Goal: Task Accomplishment & Management: Use online tool/utility

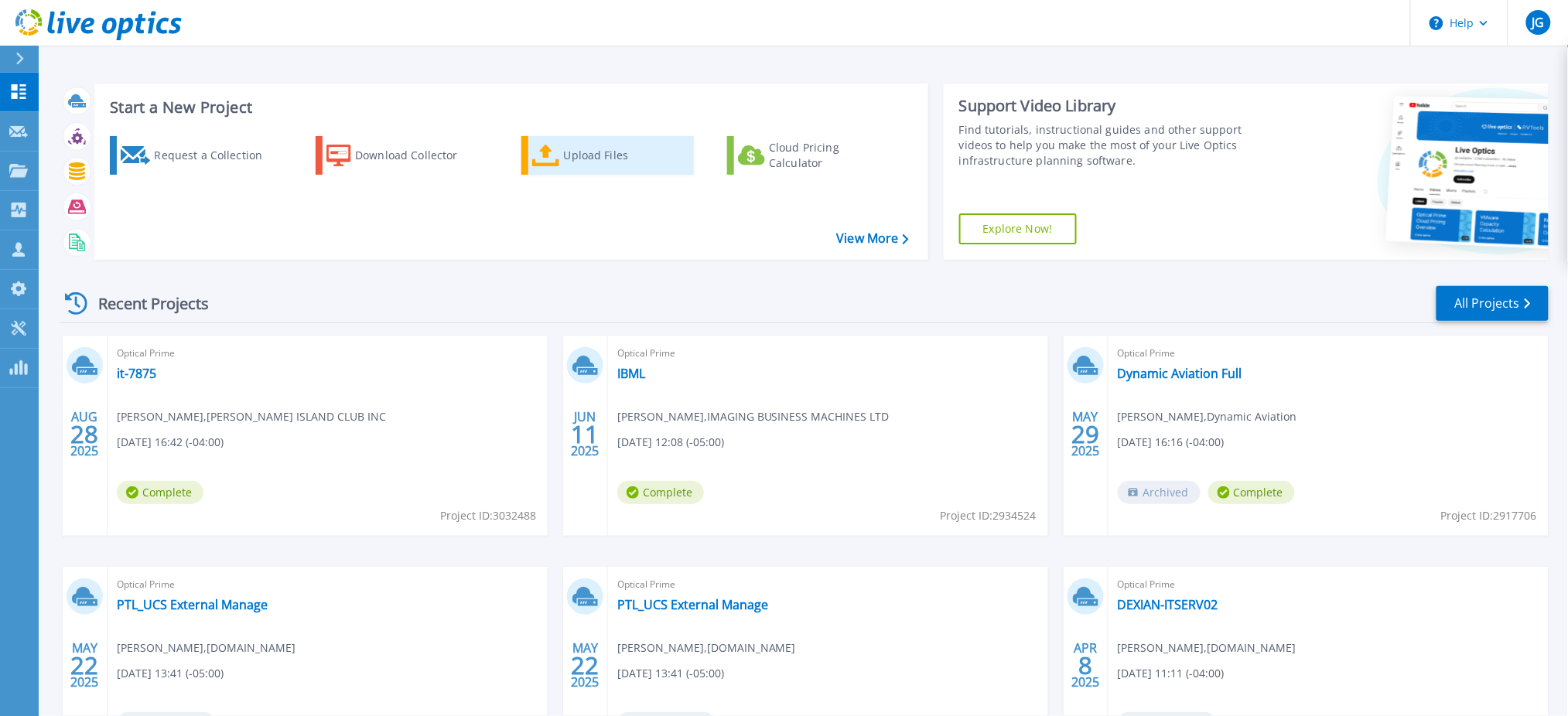
click at [589, 150] on div "Upload Files" at bounding box center [626, 155] width 124 height 31
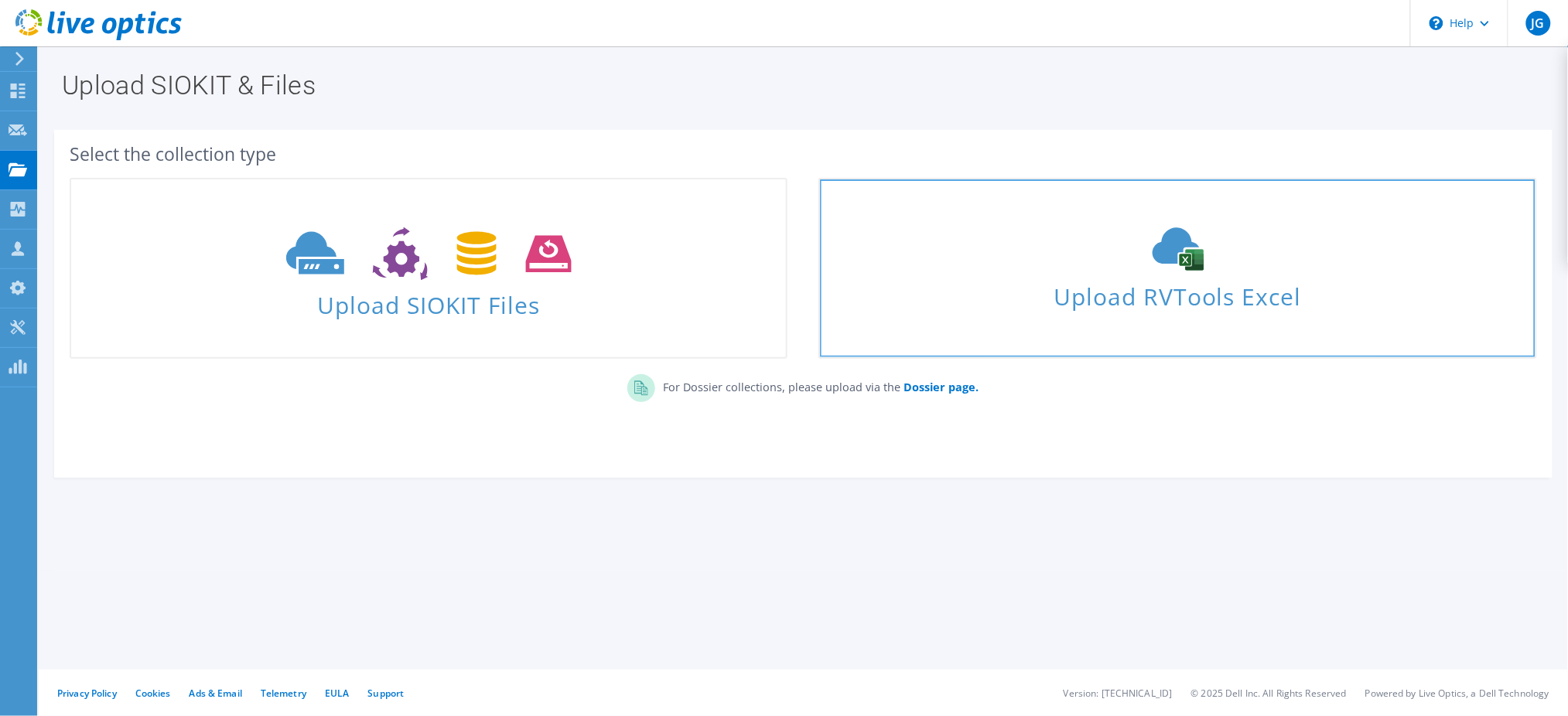
click at [1052, 264] on div "Upload RVTools Excel" at bounding box center [1177, 268] width 715 height 82
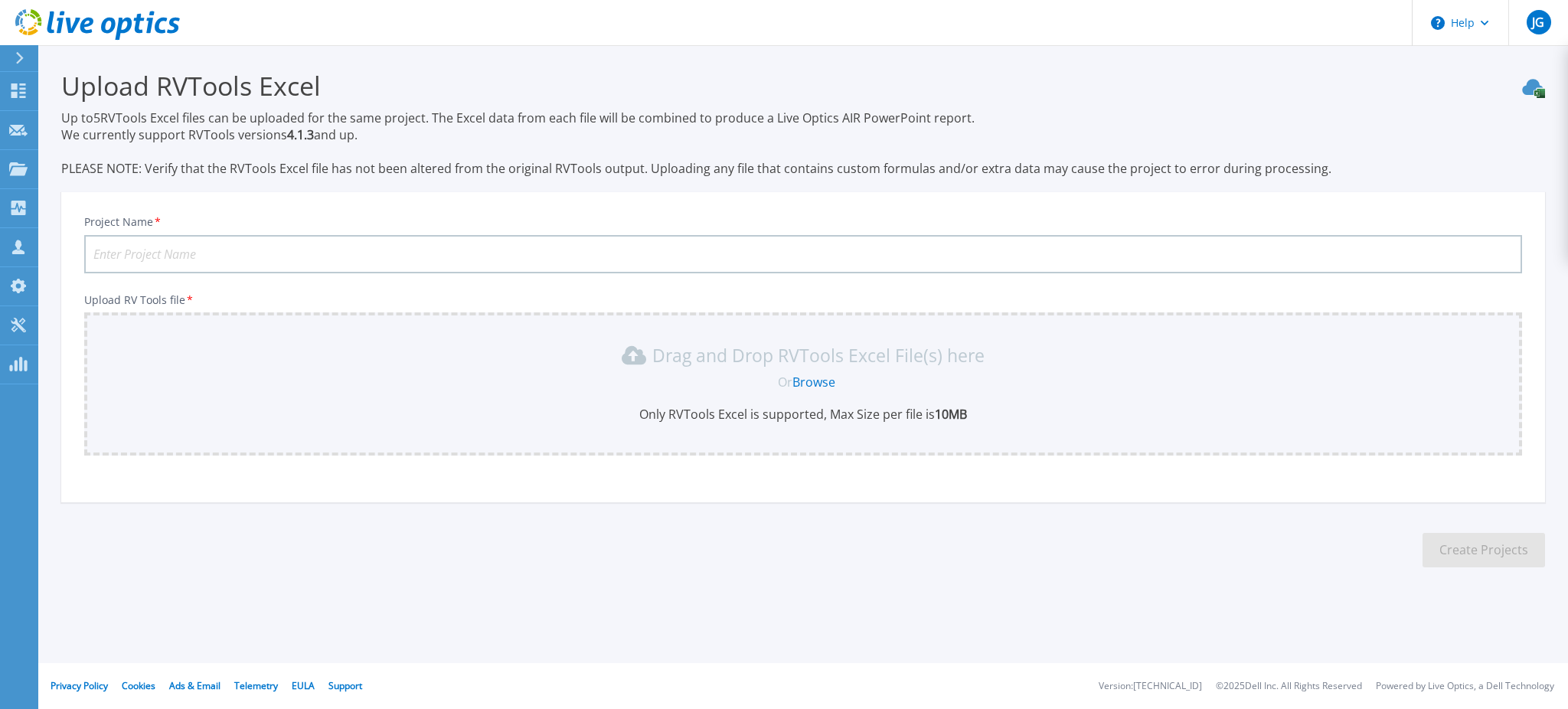
click at [817, 381] on link "Browse" at bounding box center [814, 382] width 43 height 17
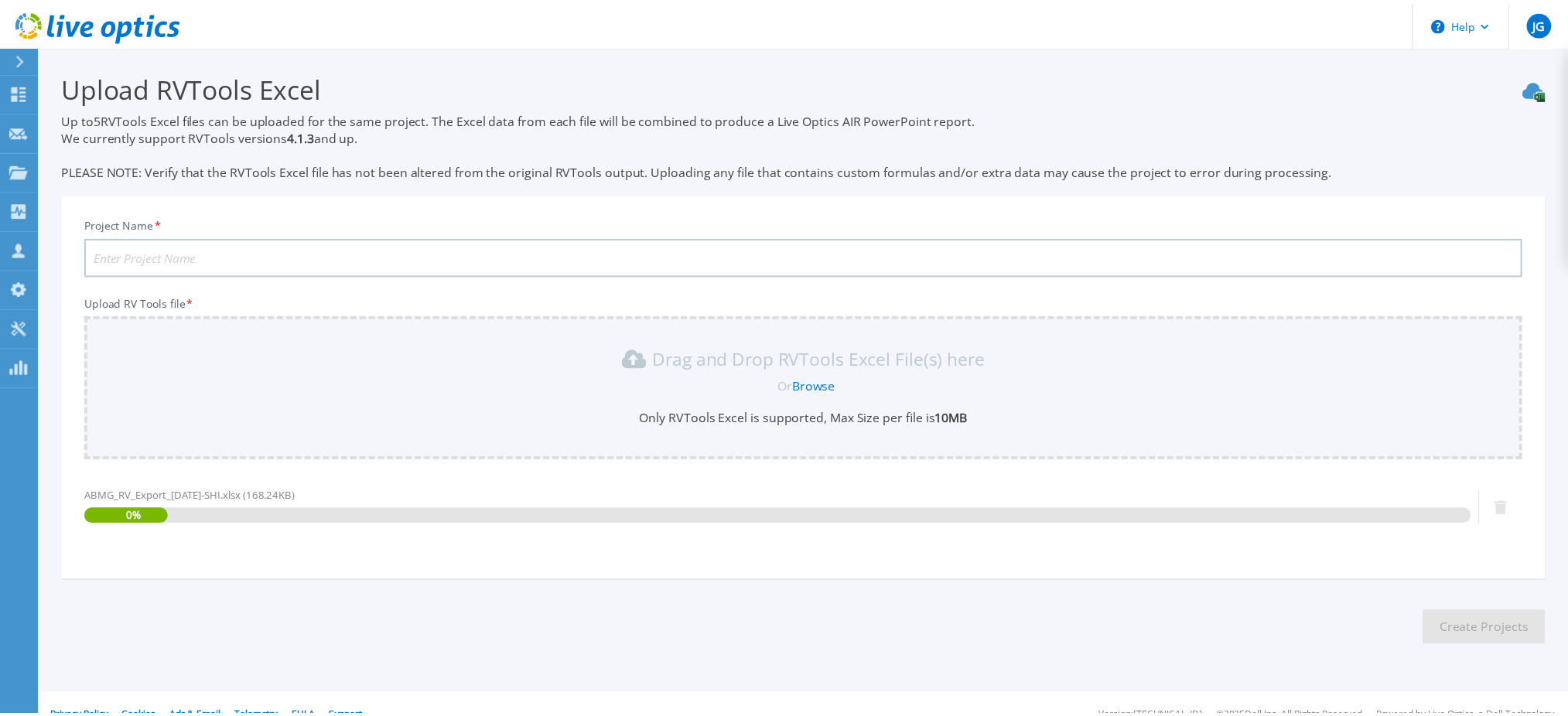
scroll to position [20, 0]
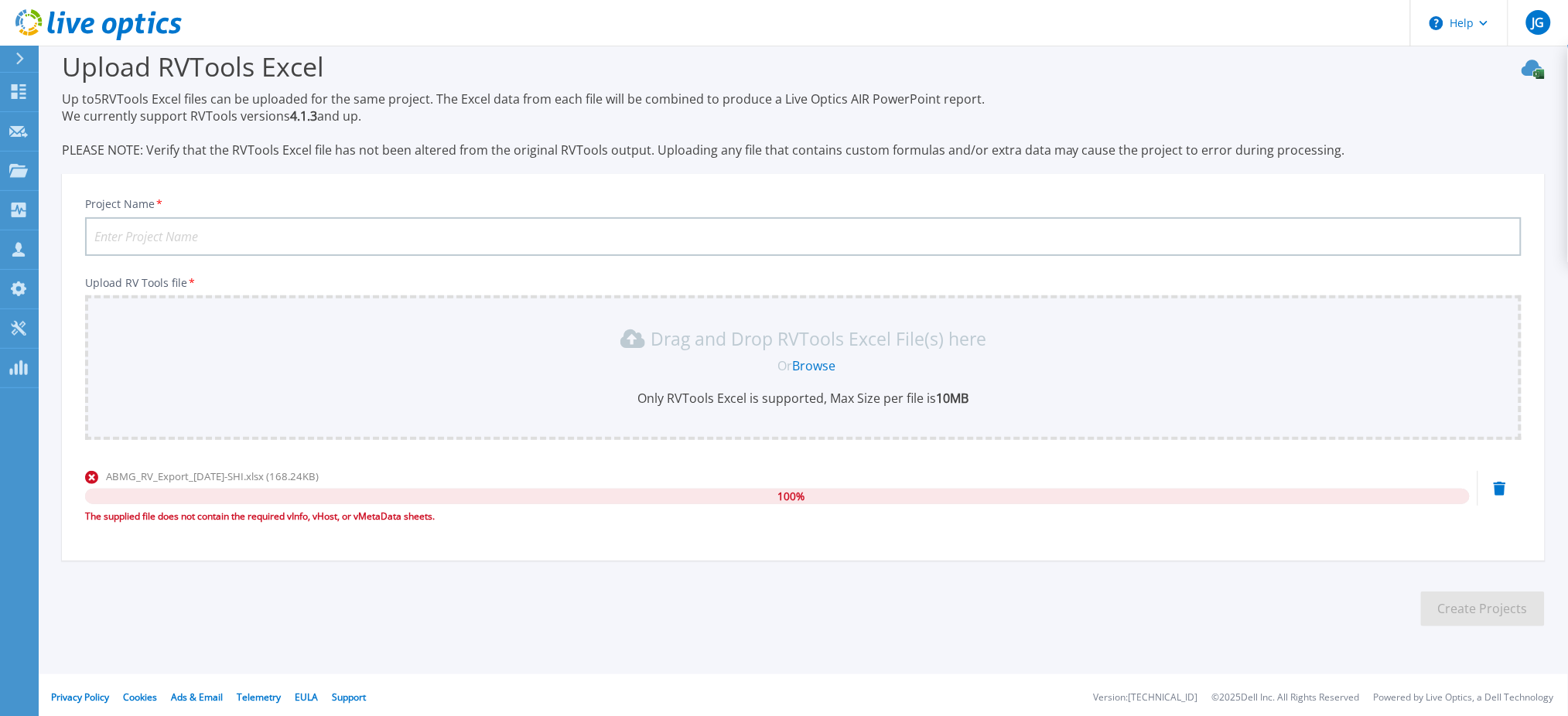
click at [1502, 482] on icon at bounding box center [1499, 488] width 12 height 14
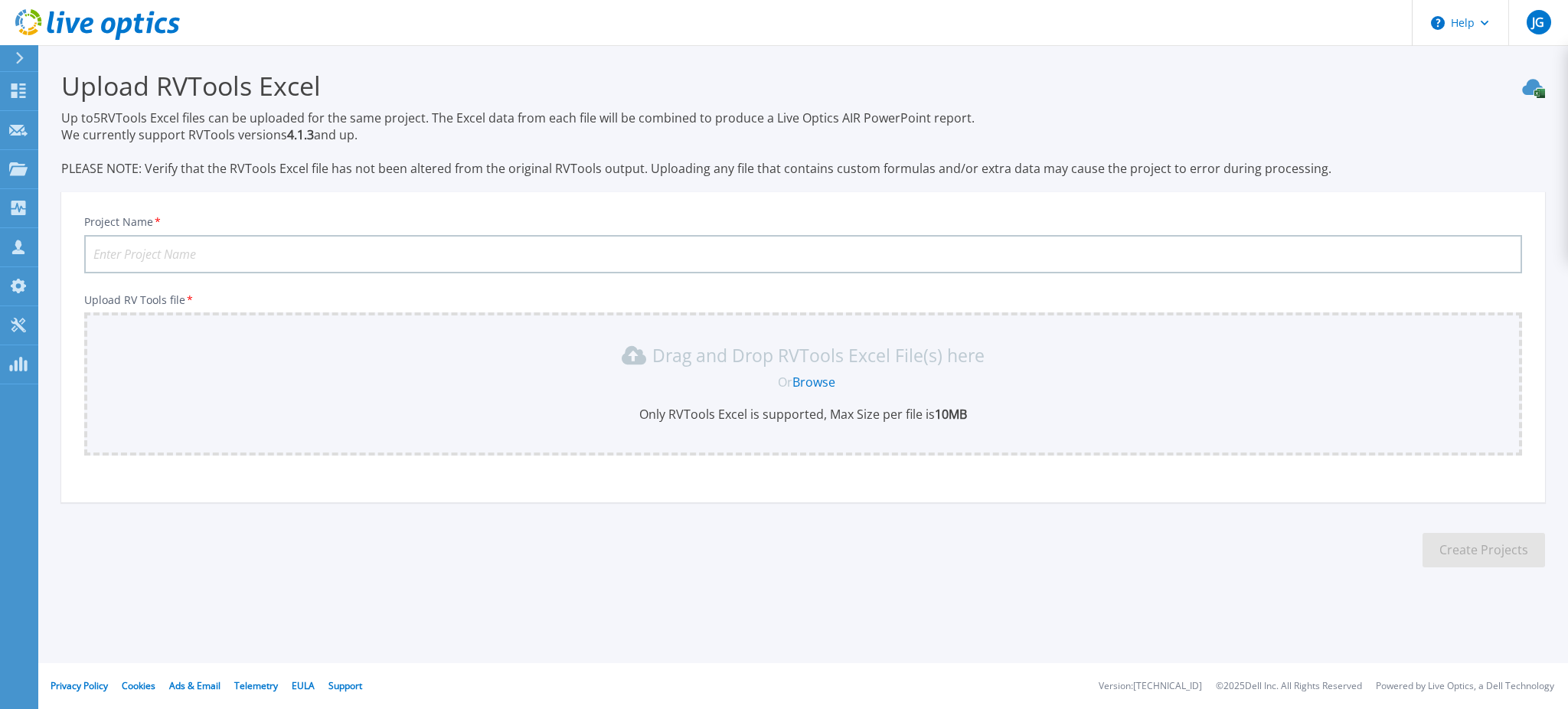
click at [811, 378] on link "Browse" at bounding box center [814, 382] width 43 height 17
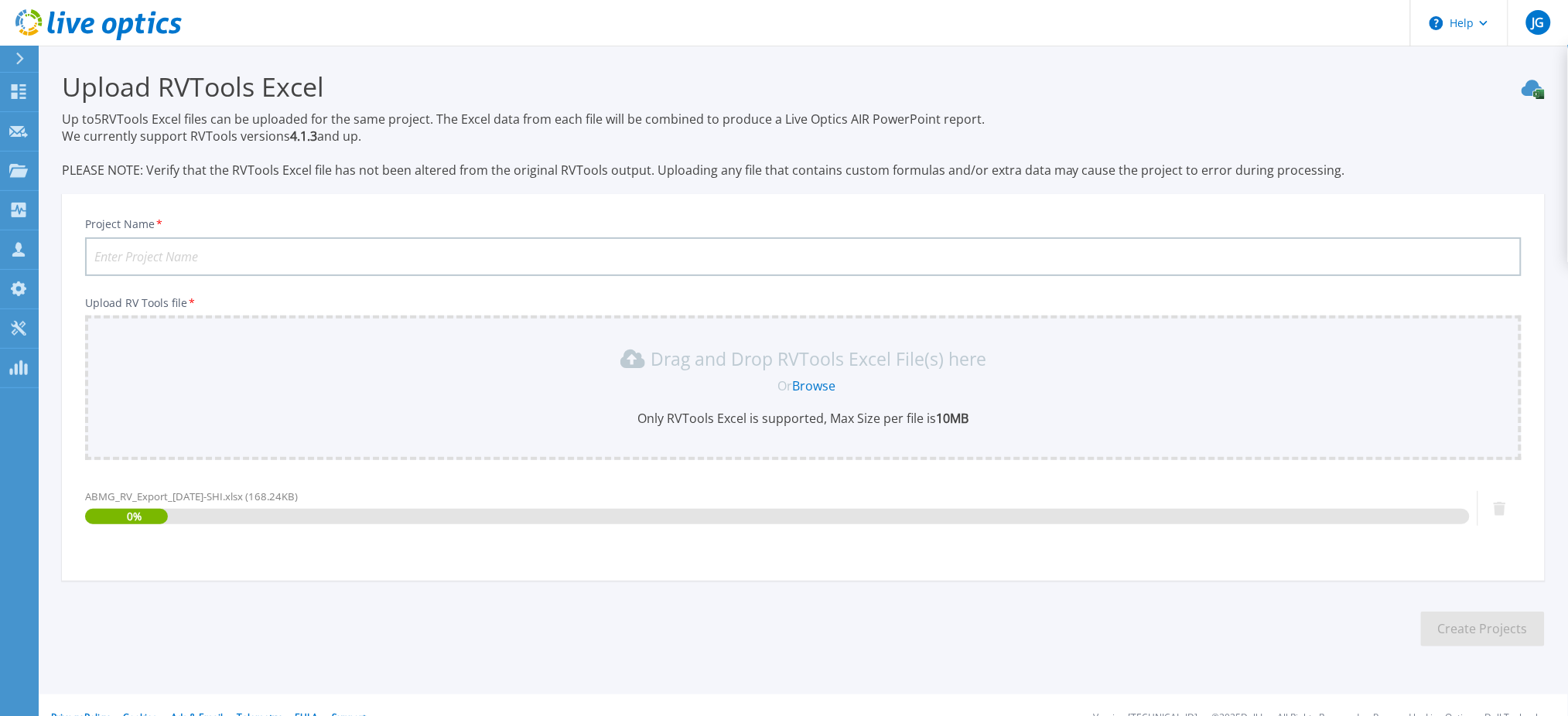
scroll to position [20, 0]
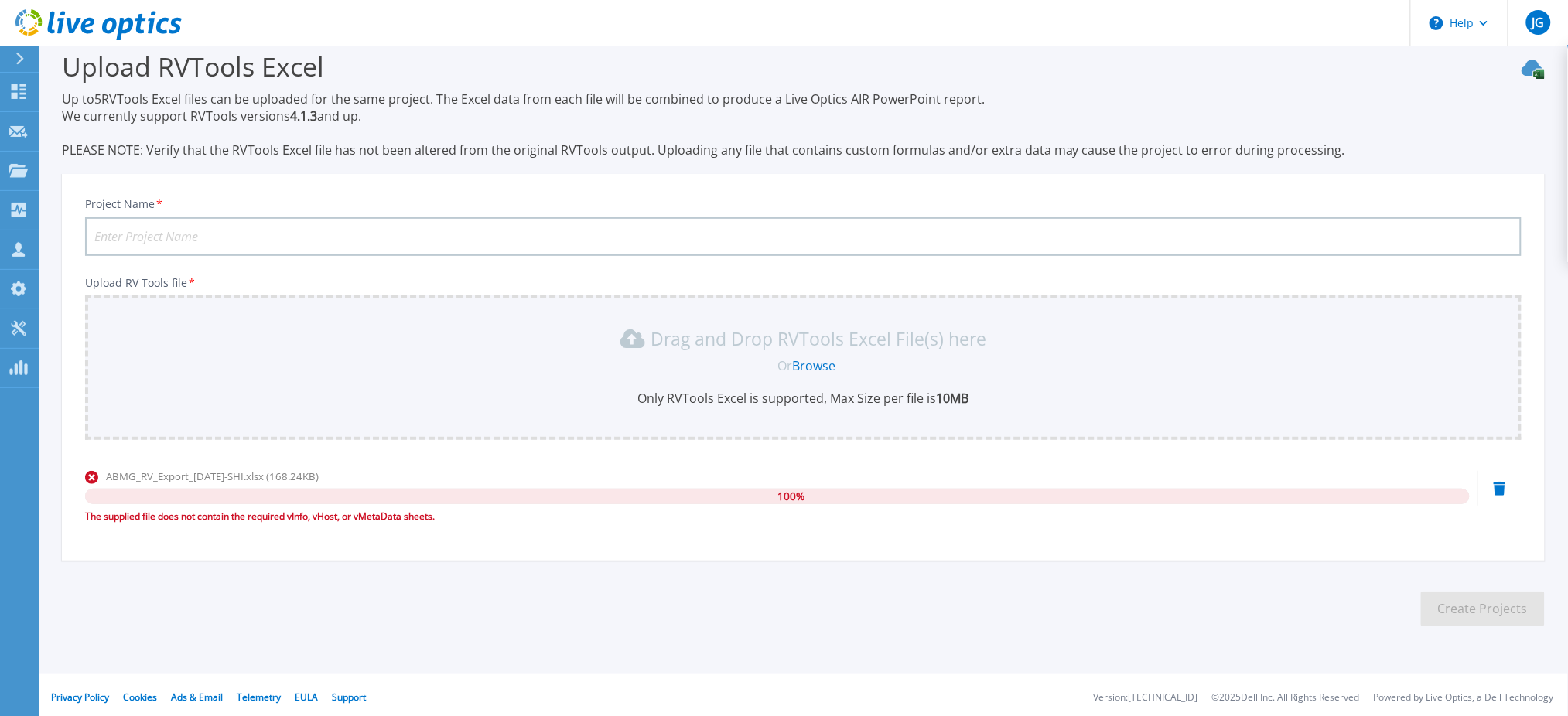
drag, startPoint x: 1498, startPoint y: 489, endPoint x: 1498, endPoint y: 342, distance: 147.0
click at [1498, 488] on icon at bounding box center [1499, 488] width 12 height 14
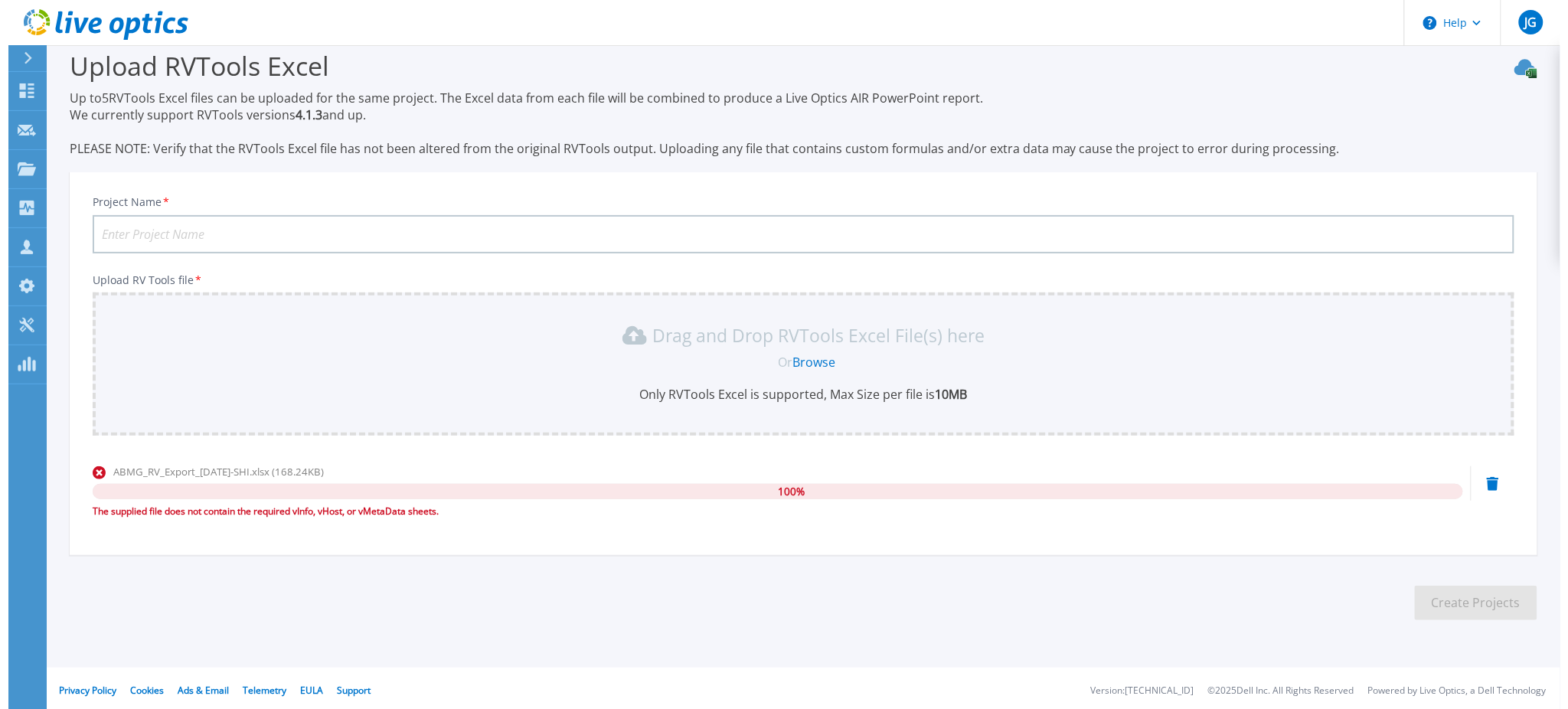
scroll to position [0, 0]
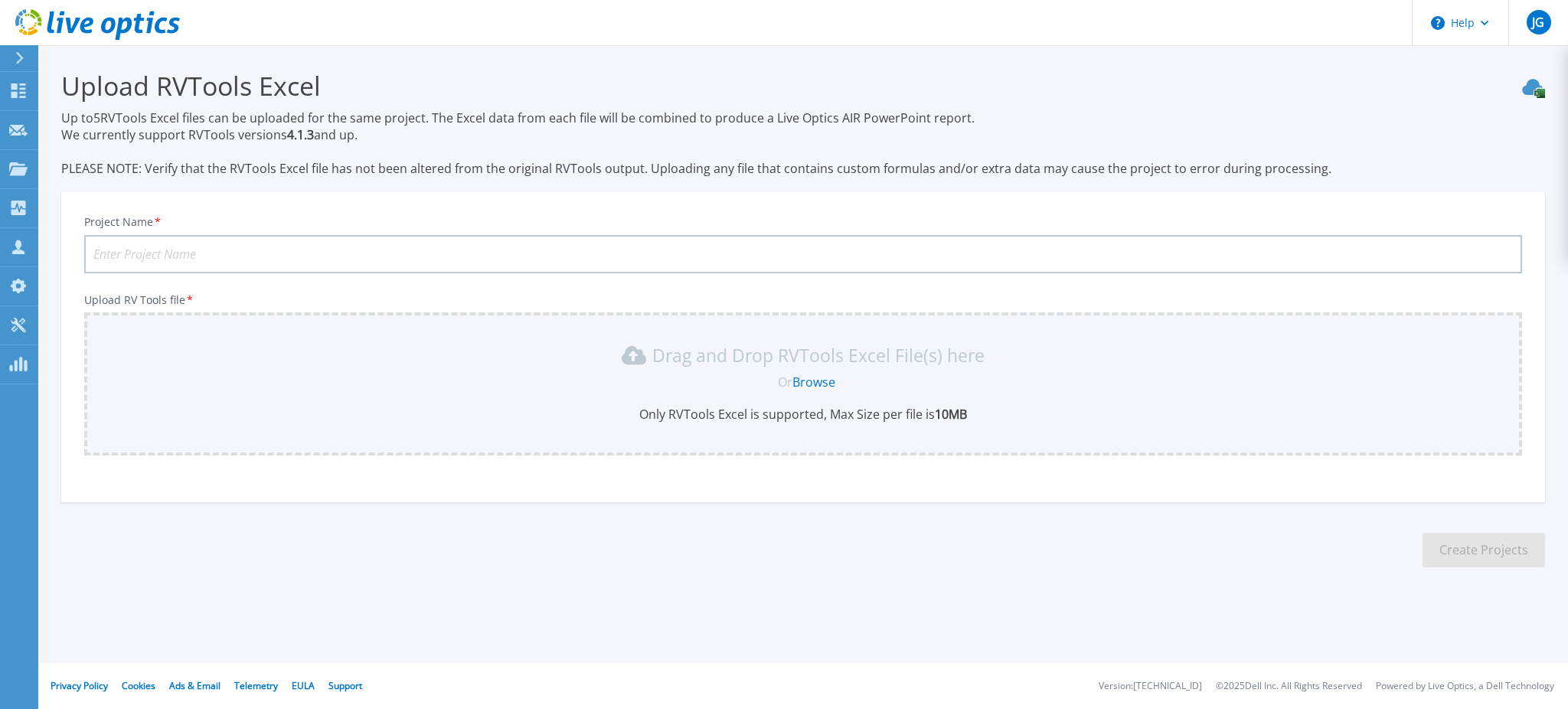
click at [811, 374] on link "Browse" at bounding box center [814, 382] width 43 height 17
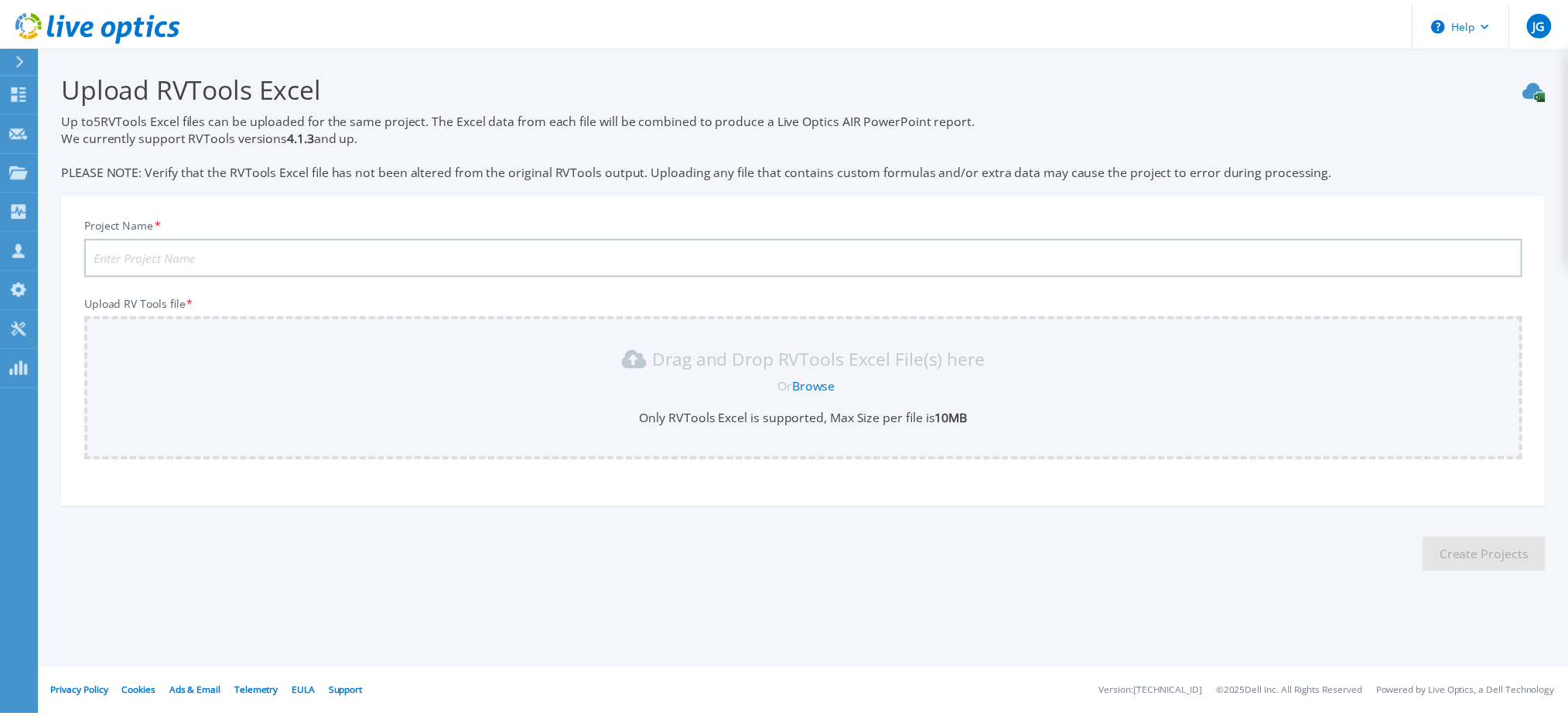
scroll to position [20, 0]
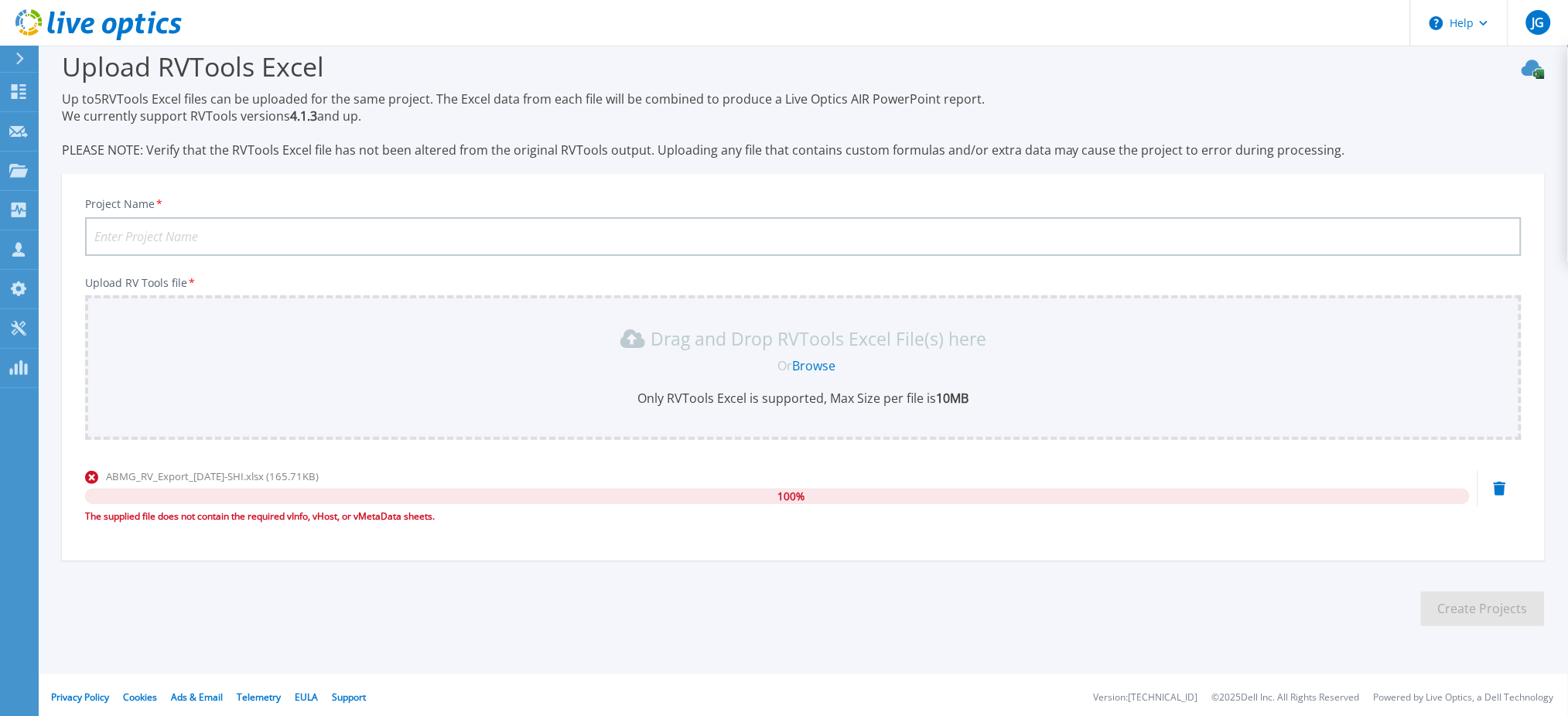
click at [1494, 483] on icon at bounding box center [1499, 488] width 12 height 14
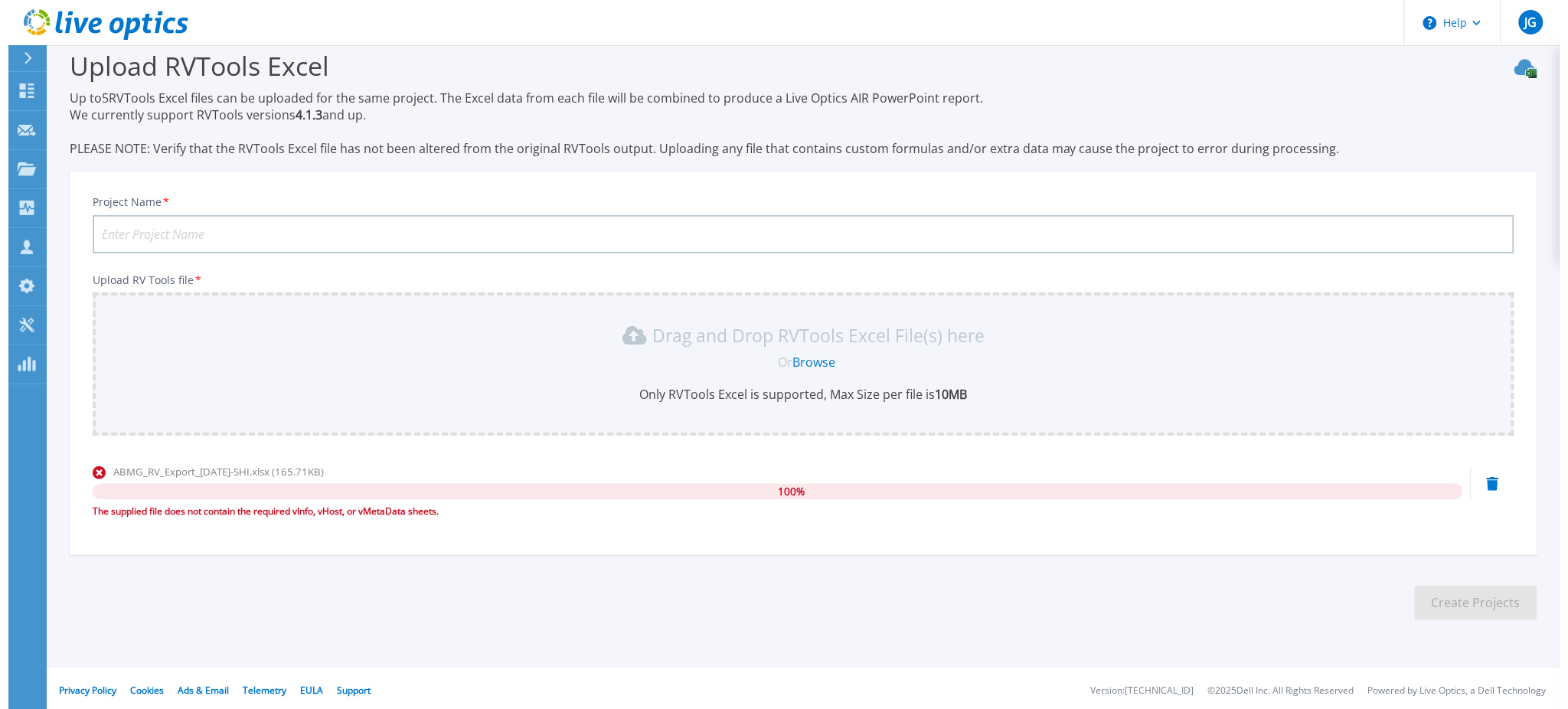
scroll to position [0, 0]
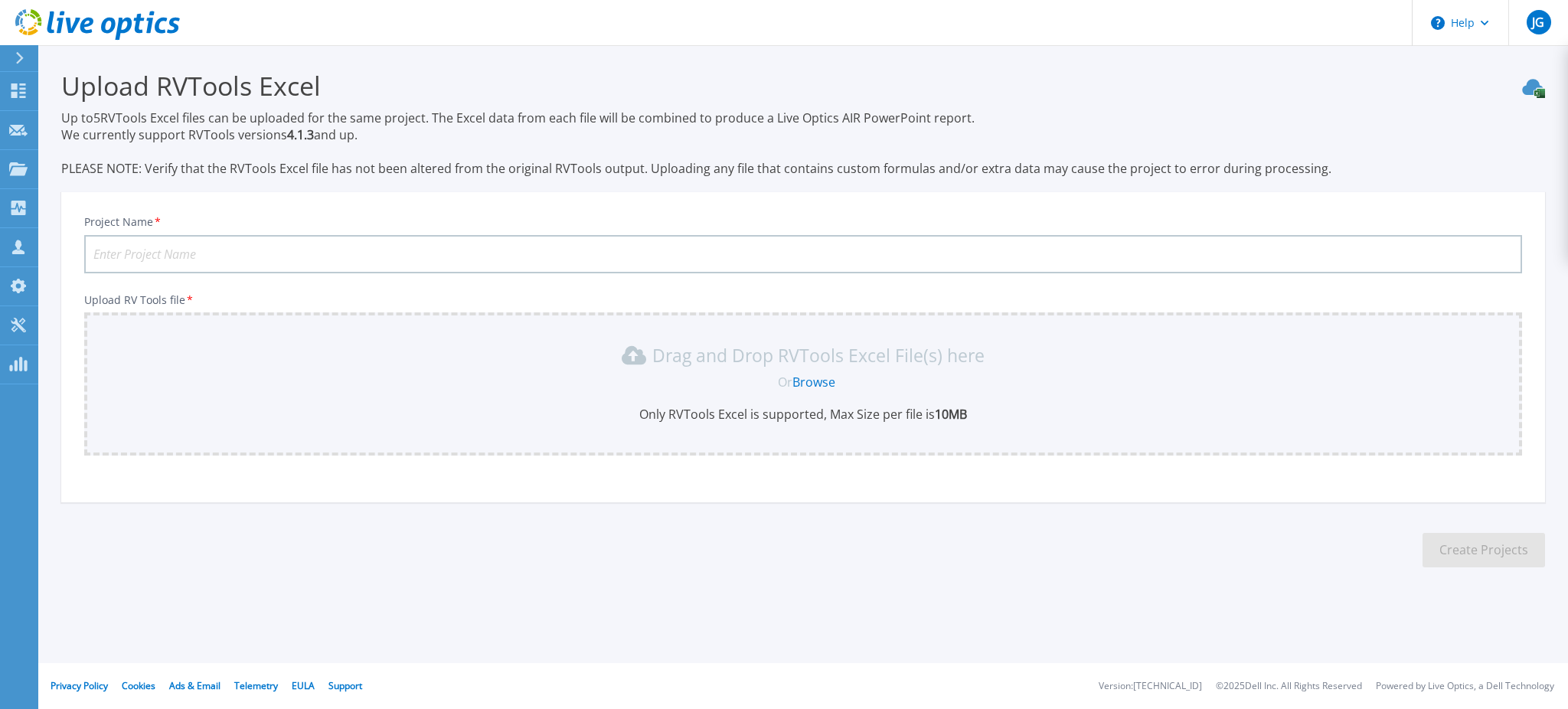
click at [815, 381] on link "Browse" at bounding box center [814, 382] width 43 height 17
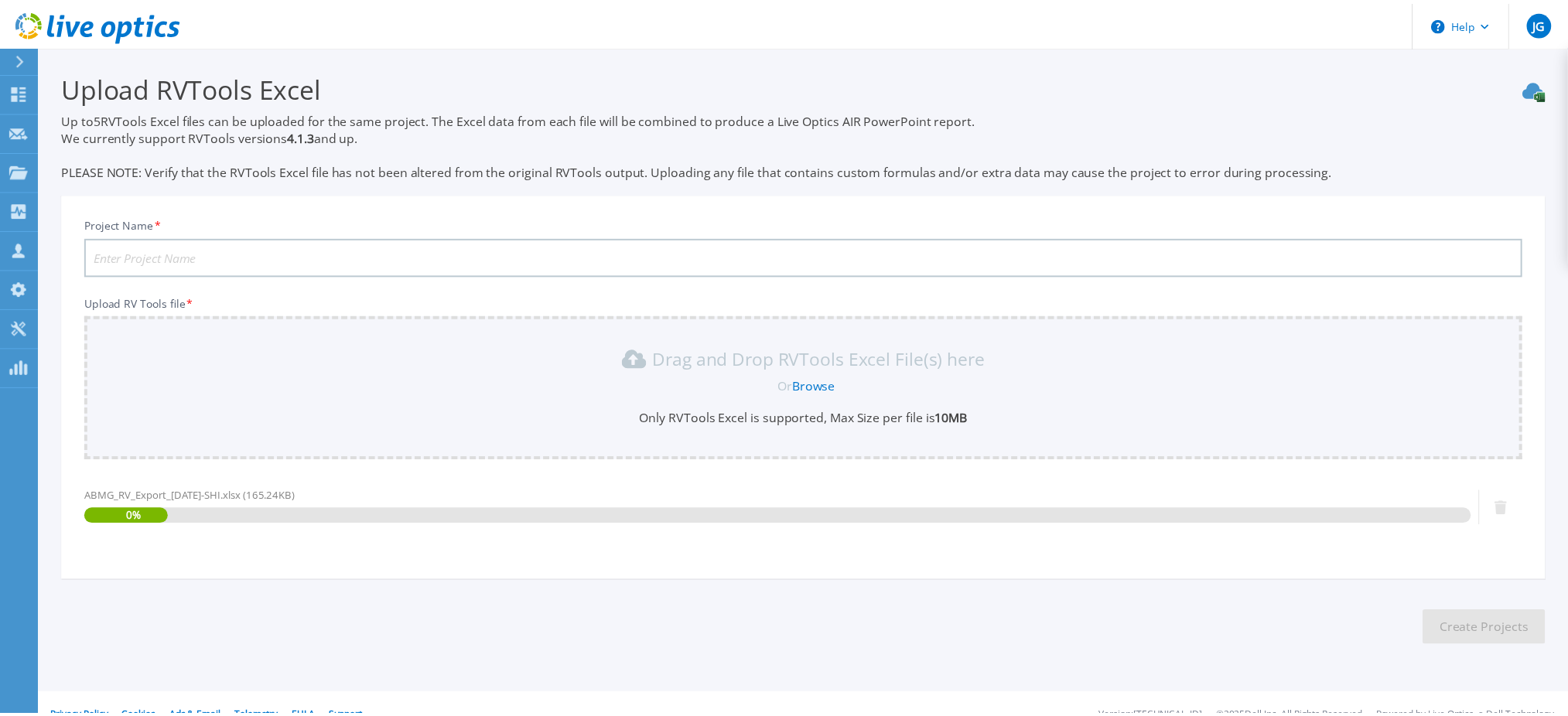
scroll to position [20, 0]
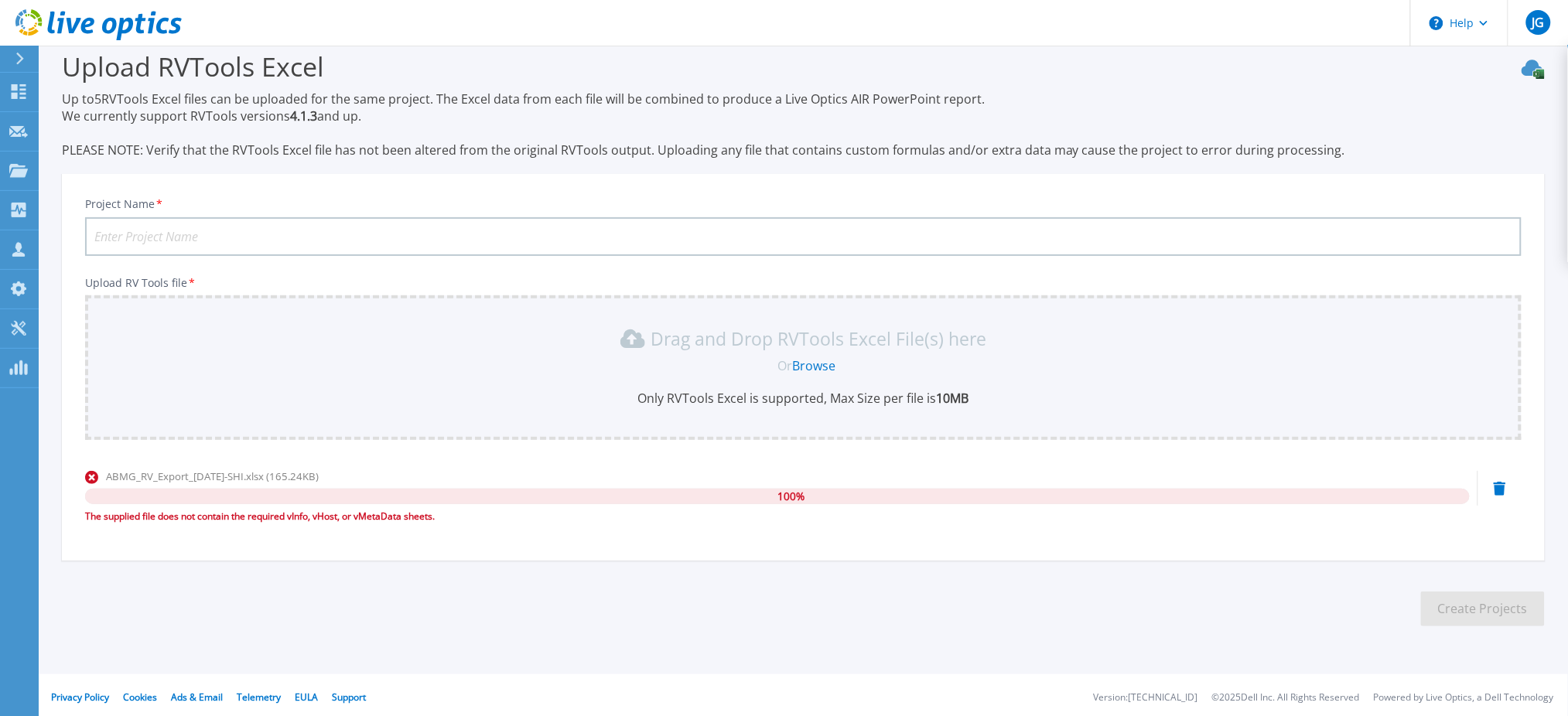
click at [1498, 470] on div "ABMG_RV_Export_[DATE]-SHI.xlsx (165.24KB) 100 % The supplied file does not cont…" at bounding box center [803, 501] width 1437 height 66
click at [1497, 482] on icon at bounding box center [1499, 488] width 12 height 14
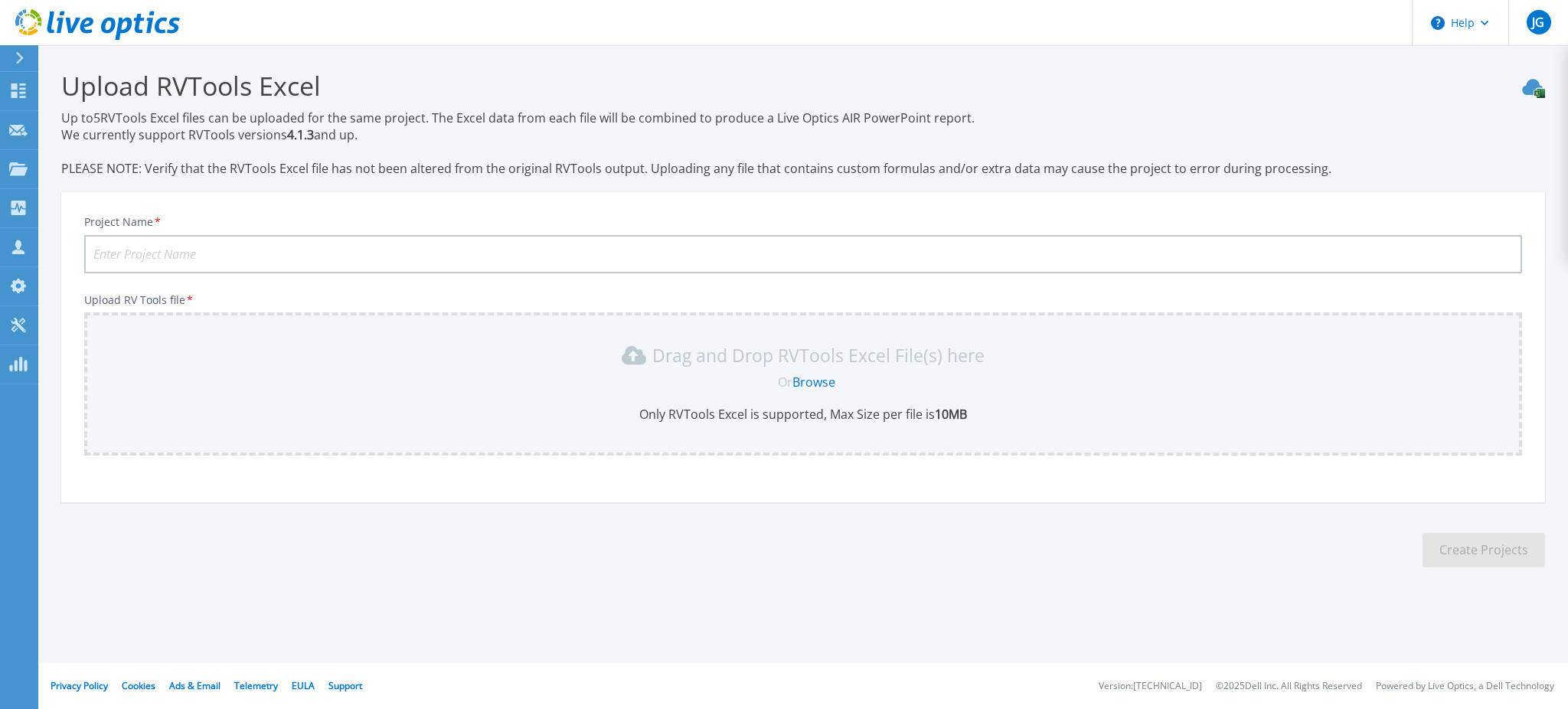
click at [814, 383] on link "Browse" at bounding box center [814, 382] width 43 height 17
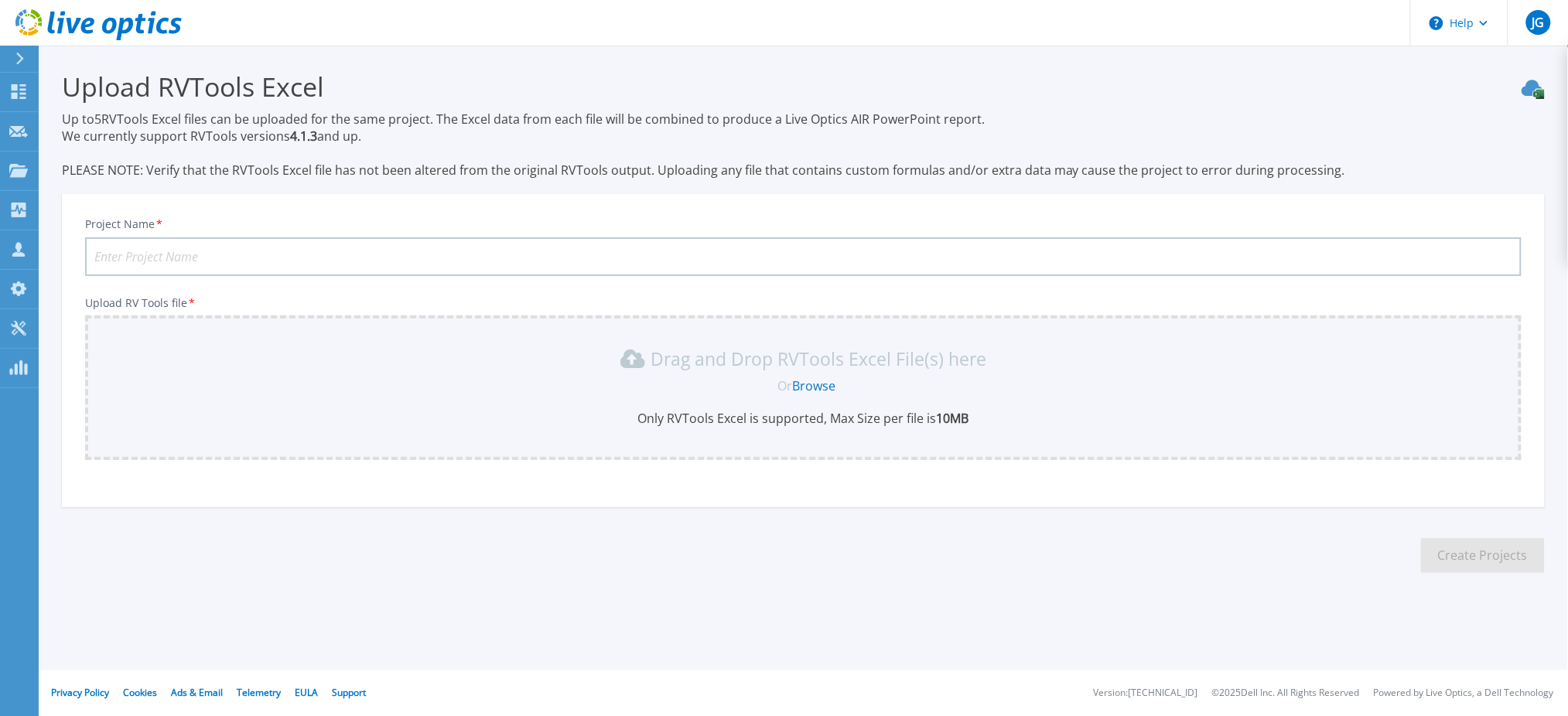
scroll to position [20, 0]
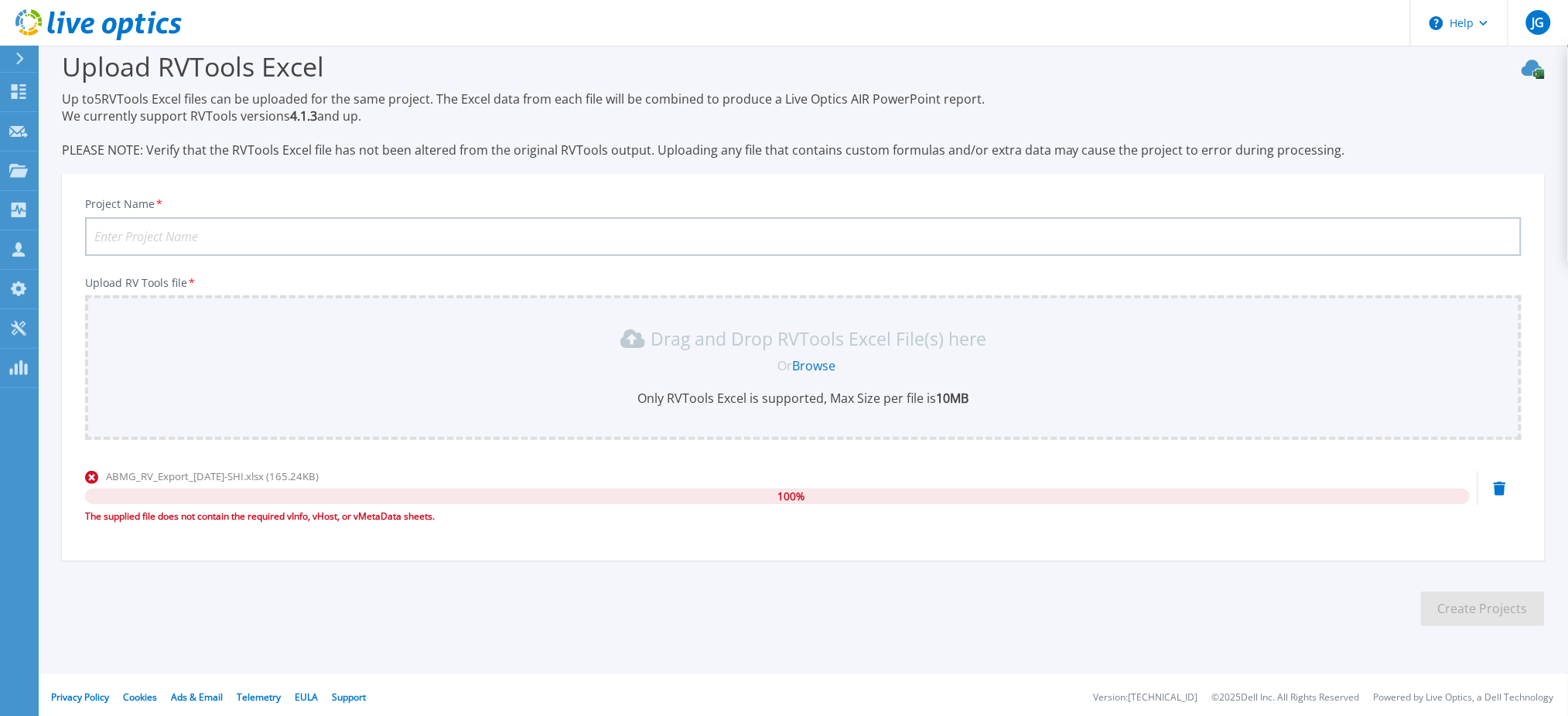
click at [881, 569] on section "Upload RVTools Excel Up to 5 RVTools Excel files can be uploaded for the same p…" at bounding box center [803, 343] width 1529 height 636
click at [1503, 482] on icon at bounding box center [1499, 488] width 12 height 14
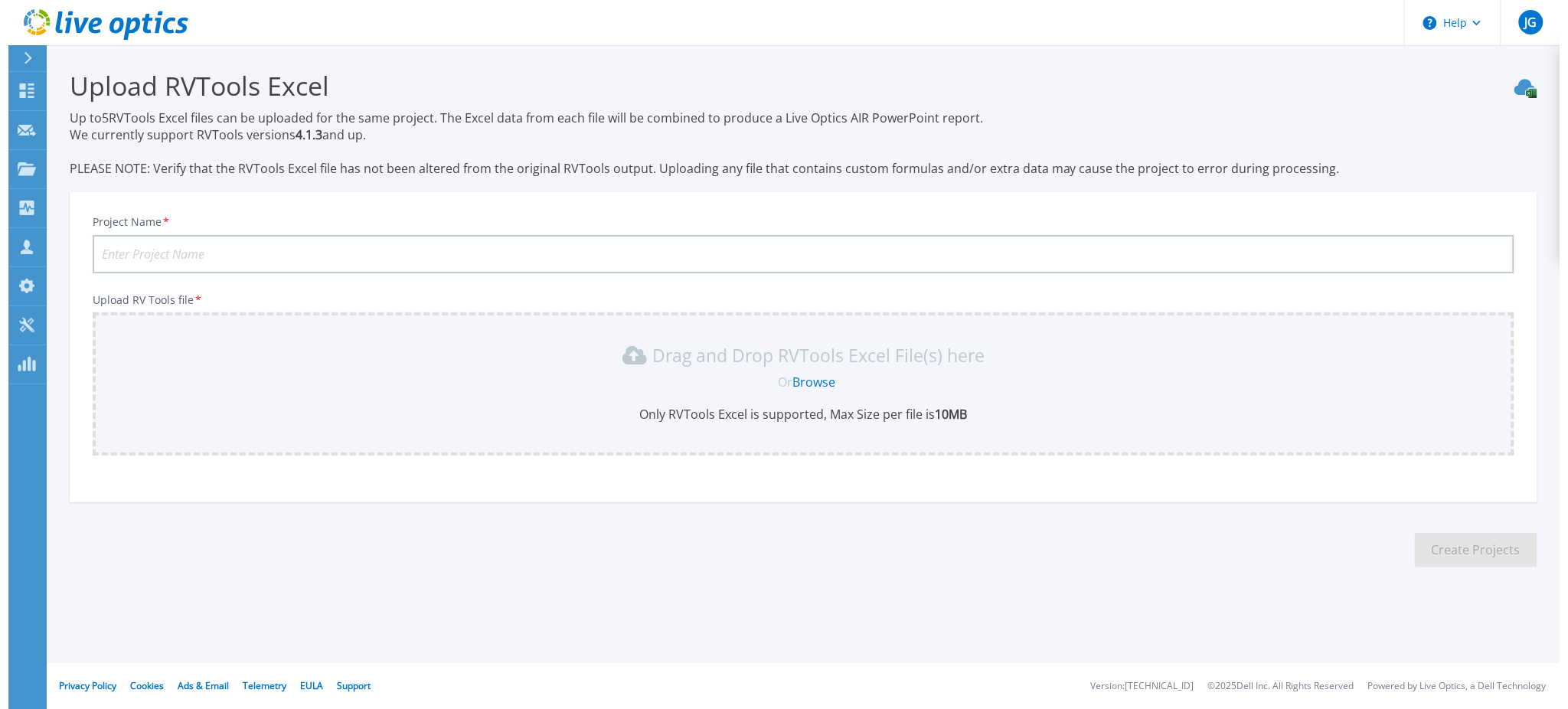
scroll to position [0, 0]
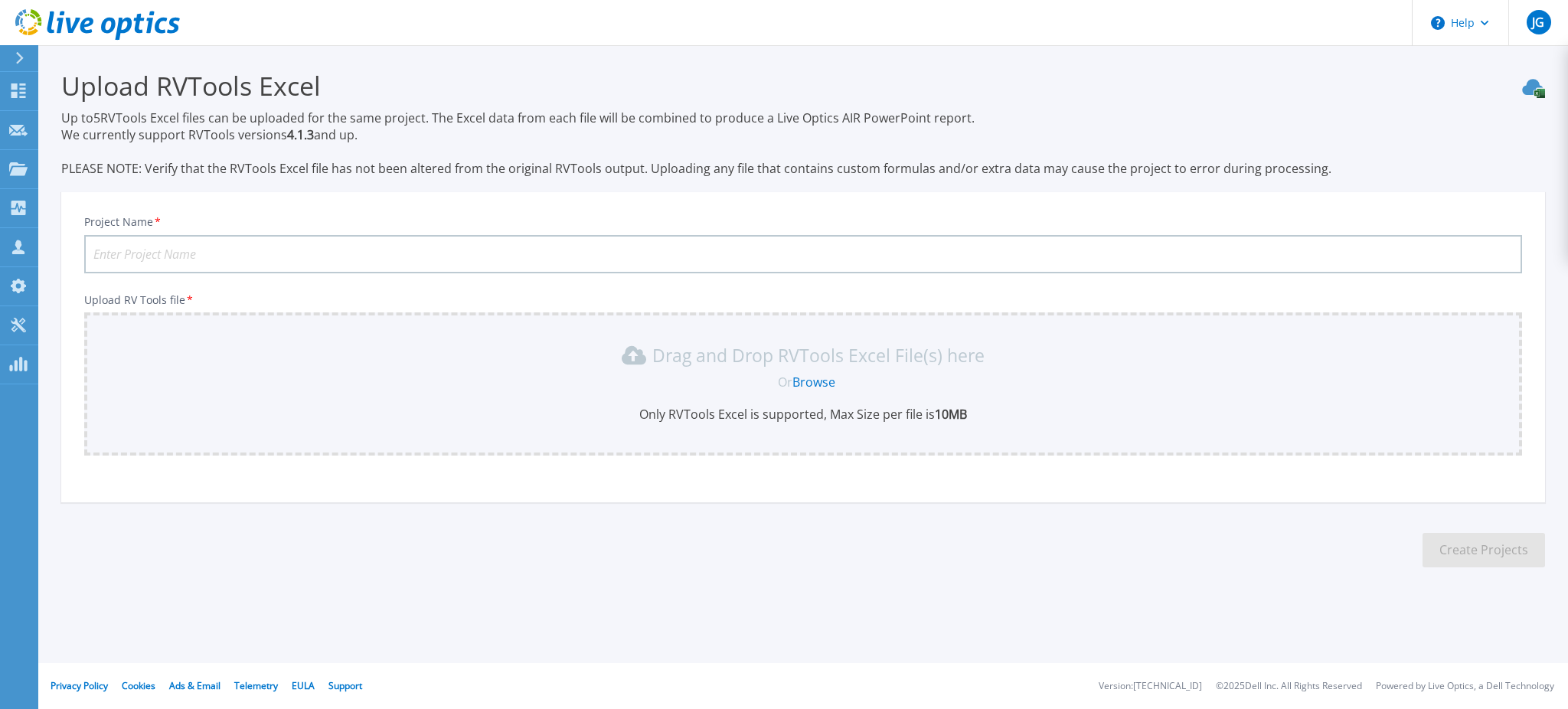
click at [872, 418] on p "Only RVTools Excel is supported, Max Size per file is 10MB" at bounding box center [803, 415] width 1419 height 17
click at [820, 377] on link "Browse" at bounding box center [814, 382] width 43 height 17
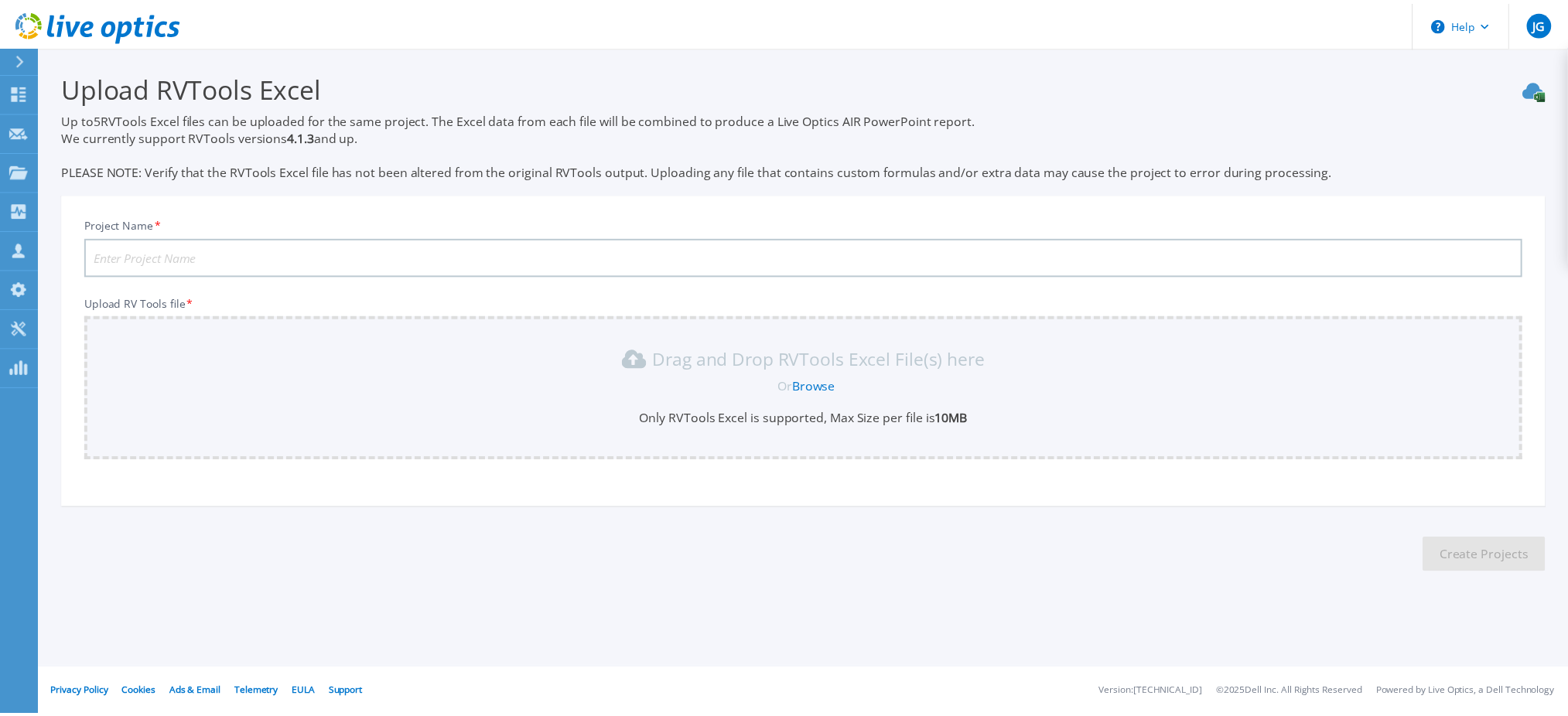
scroll to position [20, 0]
